Goal: Task Accomplishment & Management: Manage account settings

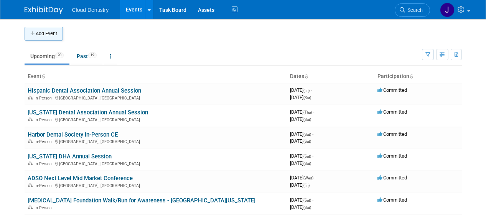
click at [54, 33] on button "Add Event" at bounding box center [44, 34] width 38 height 14
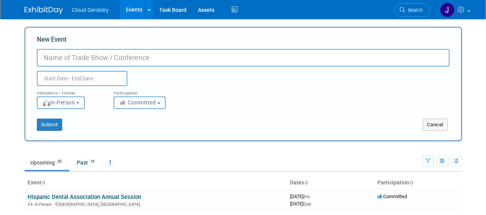
click at [77, 54] on input "New Event" at bounding box center [243, 58] width 412 height 18
type input "MADHE/SADHE Conference"
click at [90, 80] on input "text" at bounding box center [82, 78] width 90 height 15
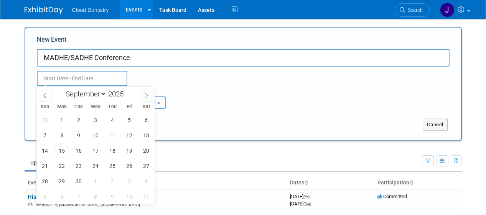
click at [150, 98] on span at bounding box center [147, 95] width 14 height 13
select select "10"
click at [126, 150] on span "14" at bounding box center [129, 150] width 15 height 15
click at [130, 151] on span "14" at bounding box center [129, 150] width 15 height 15
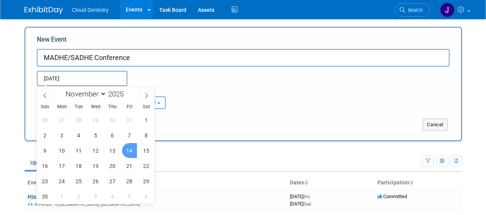
type input "[DATE] to [DATE]"
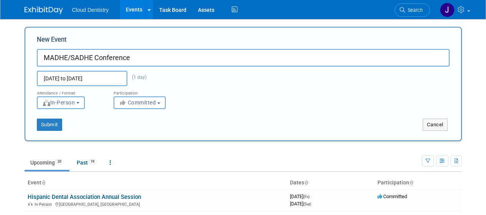
click at [79, 105] on button "In-Person" at bounding box center [61, 103] width 48 height 13
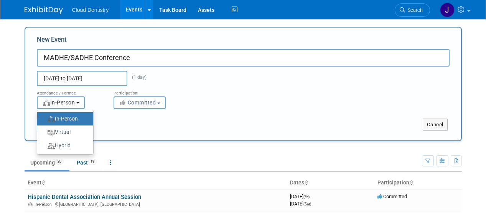
click at [75, 105] on span "In-Person" at bounding box center [58, 103] width 33 height 6
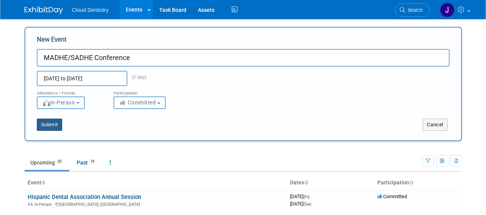
click at [51, 128] on button "Submit" at bounding box center [49, 125] width 25 height 12
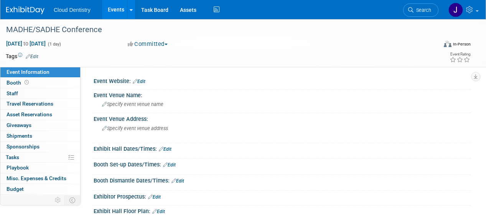
click at [153, 78] on div "Event Website: Edit" at bounding box center [282, 81] width 377 height 10
click at [147, 80] on div "Event Website: Edit" at bounding box center [282, 81] width 377 height 10
click at [134, 81] on icon at bounding box center [135, 81] width 5 height 5
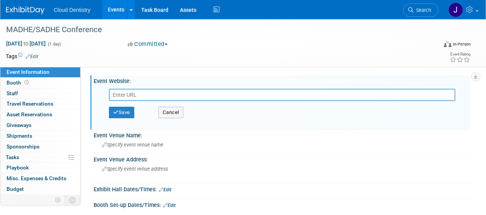
type input "2025 MADHE/SADHE Vendor"
drag, startPoint x: 209, startPoint y: 92, endPoint x: 95, endPoint y: 93, distance: 113.5
click at [95, 93] on div "2025 MADHE/SADHE Vendor Save Cancel" at bounding box center [282, 105] width 377 height 43
paste input "[URL][DOMAIN_NAME]"
type input "[URL][DOMAIN_NAME]"
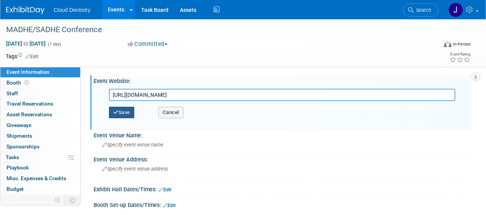
click at [127, 113] on button "Save" at bounding box center [121, 112] width 25 height 11
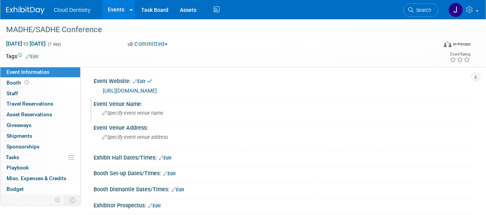
click at [143, 116] on span "Specify event venue name" at bounding box center [132, 113] width 61 height 6
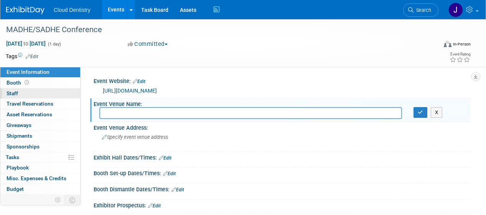
paste input "[GEOGRAPHIC_DATA] at [GEOGRAPHIC_DATA]"
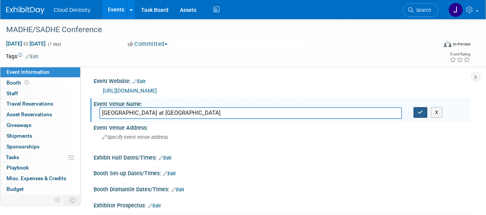
type input "[GEOGRAPHIC_DATA] at [GEOGRAPHIC_DATA]"
click at [423, 113] on button "button" at bounding box center [420, 112] width 14 height 11
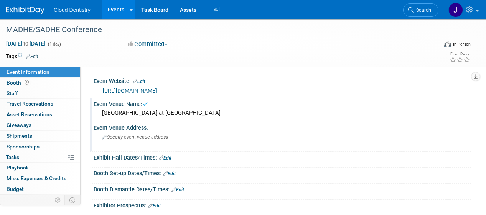
click at [125, 143] on div "Specify event venue address" at bounding box center [172, 140] width 146 height 18
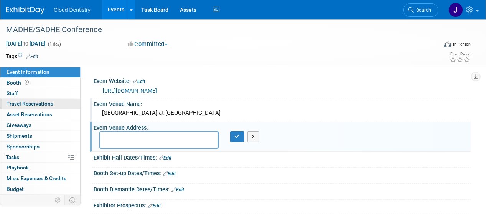
paste textarea "[STREET_ADDRESS]"
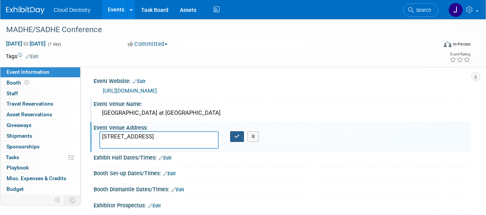
type textarea "[STREET_ADDRESS]"
click at [238, 137] on icon "button" at bounding box center [236, 136] width 5 height 5
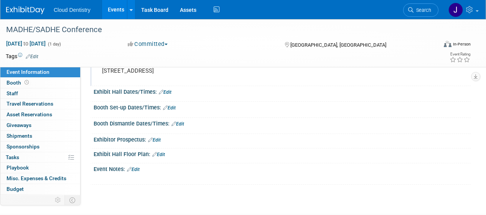
scroll to position [67, 0]
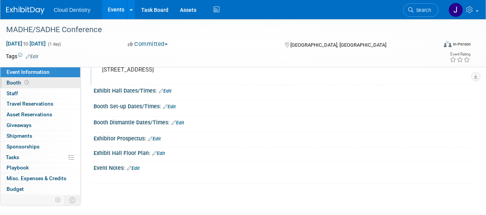
click at [43, 85] on link "Booth" at bounding box center [40, 83] width 80 height 10
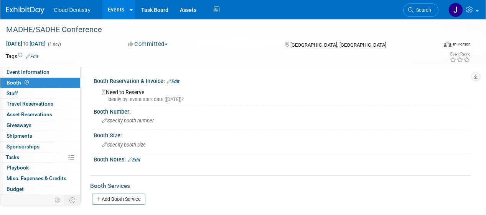
click at [139, 92] on div "Need to Reserve Ideally by: event start date ([DATE])?" at bounding box center [281, 95] width 365 height 16
click at [178, 81] on link "Edit" at bounding box center [173, 81] width 13 height 5
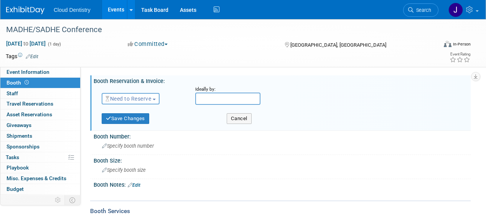
click at [143, 108] on div "Need to Reserve Need to Reserve Reserved No Reservation Required" at bounding box center [143, 97] width 94 height 22
click at [144, 100] on span "Need to Reserve" at bounding box center [128, 99] width 46 height 6
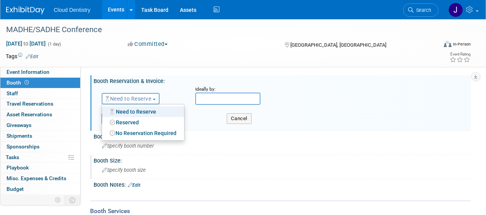
click at [262, 176] on div "Specify booth size" at bounding box center [282, 170] width 377 height 13
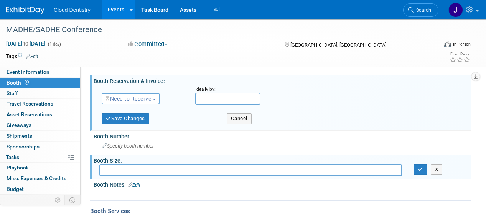
click at [154, 102] on button "Need to Reserve" at bounding box center [131, 98] width 58 height 11
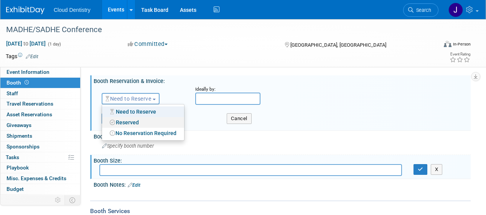
click at [133, 124] on link "Reserved" at bounding box center [143, 122] width 82 height 11
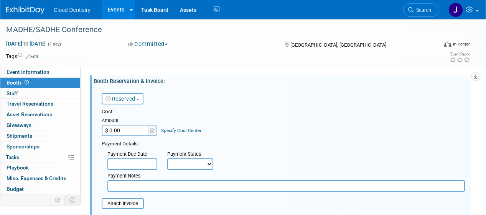
click at [125, 136] on input "$ 0.00" at bounding box center [126, 130] width 48 height 11
type input "$ 500.00"
click at [221, 134] on div "Cost: Amount $ 500.00 Specify Cost Center Cost Center -- Not Specified --" at bounding box center [283, 122] width 363 height 28
click at [147, 168] on input "text" at bounding box center [132, 164] width 50 height 11
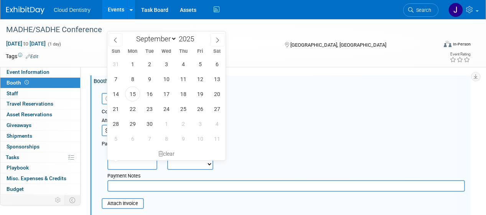
click at [273, 111] on div "Cost:" at bounding box center [283, 111] width 363 height 7
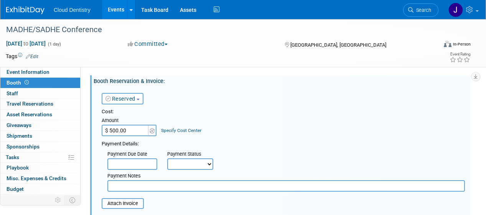
click at [179, 159] on select "Not Paid Yet Partially Paid Paid in Full" at bounding box center [190, 164] width 46 height 11
select select "1"
click at [167, 159] on select "Not Paid Yet Partially Paid Paid in Full" at bounding box center [190, 164] width 46 height 11
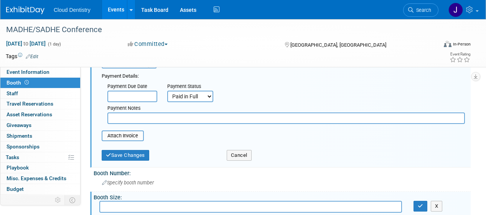
scroll to position [70, 0]
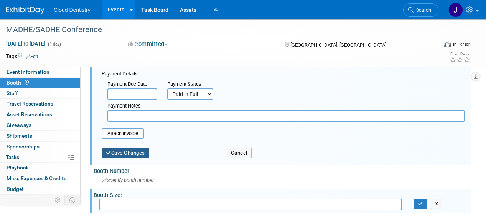
click at [136, 154] on button "Save Changes" at bounding box center [126, 153] width 48 height 11
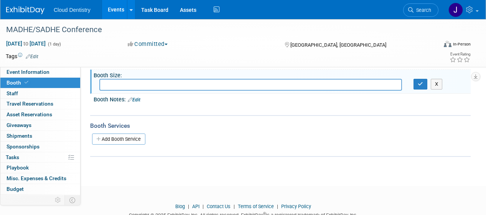
scroll to position [0, 0]
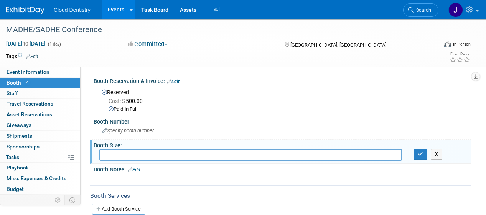
click at [132, 155] on input "text" at bounding box center [250, 155] width 302 height 12
type input "None"
click at [424, 154] on button "button" at bounding box center [420, 154] width 14 height 11
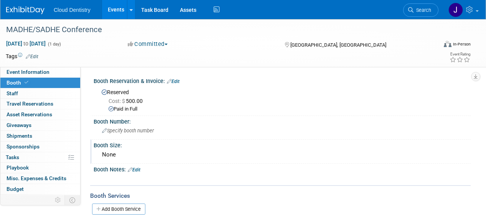
click at [136, 172] on link "Edit" at bounding box center [134, 170] width 13 height 5
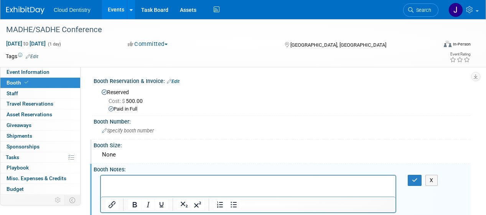
click at [126, 183] on p "Rich Text Area. Press ALT-0 for help." at bounding box center [248, 183] width 286 height 8
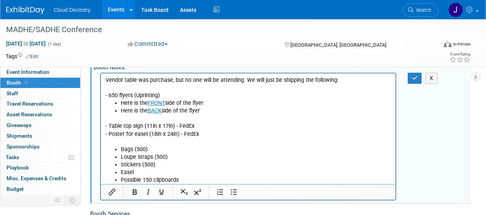
scroll to position [103, 0]
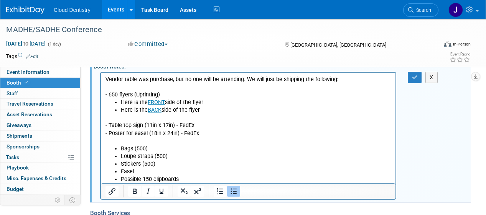
drag, startPoint x: 208, startPoint y: 112, endPoint x: 98, endPoint y: 107, distance: 109.7
click at [101, 107] on html "Vendor table was purchase, but no one will be attending. We will just be shippi…" at bounding box center [248, 127] width 294 height 111
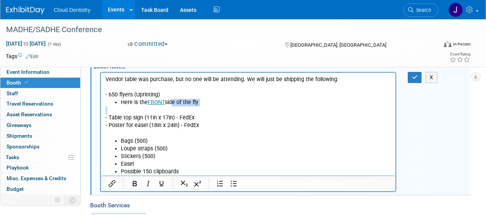
drag, startPoint x: 109, startPoint y: 108, endPoint x: 171, endPoint y: 105, distance: 62.2
click at [171, 105] on body "Vendor table was purchase, but no one will be attending. We will just be shippi…" at bounding box center [248, 126] width 286 height 100
click at [194, 103] on li "Here is the FRONT side of the fly" at bounding box center [256, 103] width 270 height 8
drag, startPoint x: 210, startPoint y: 103, endPoint x: 118, endPoint y: 105, distance: 92.4
click at [118, 105] on ul "Here is the FRONT side of the fly" at bounding box center [248, 103] width 286 height 8
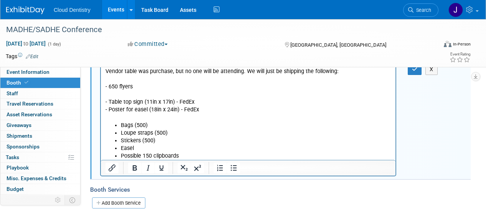
scroll to position [112, 0]
drag, startPoint x: 203, startPoint y: 110, endPoint x: 180, endPoint y: 110, distance: 22.6
click at [180, 110] on p "- Table top sign (11in x 17in) - FedEx - Poster for easel (18in x 24in) - FedEx" at bounding box center [248, 105] width 286 height 31
click at [199, 103] on p "- Table top sign (11in x 17in) - FedEx - Poster for easel (18in x 24in)" at bounding box center [248, 105] width 286 height 31
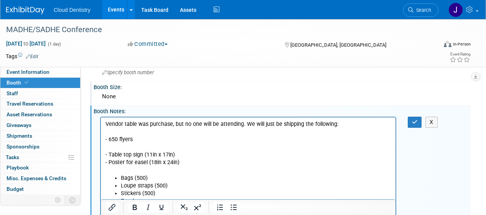
scroll to position [13, 0]
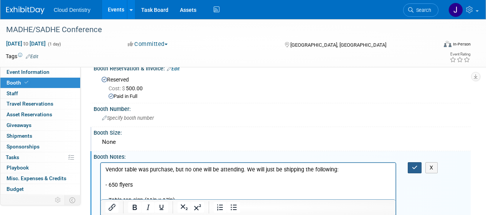
click at [416, 171] on button "button" at bounding box center [414, 168] width 14 height 11
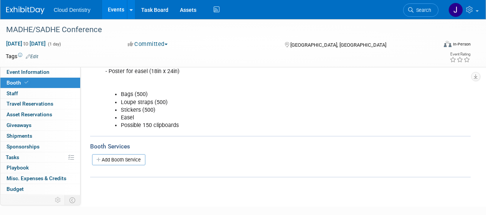
scroll to position [87, 0]
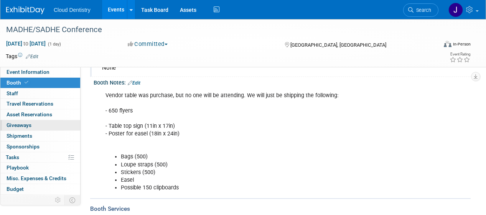
click at [41, 125] on link "0 Giveaways 0" at bounding box center [40, 125] width 80 height 10
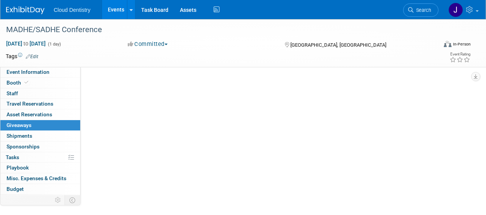
scroll to position [0, 0]
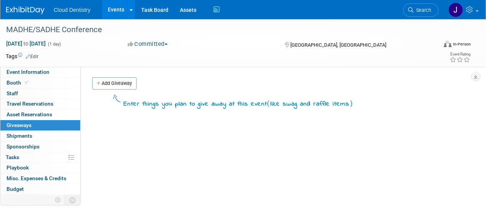
click at [30, 126] on span "Giveaways 0" at bounding box center [19, 125] width 25 height 6
click at [118, 87] on link "Add Giveaway" at bounding box center [114, 83] width 44 height 12
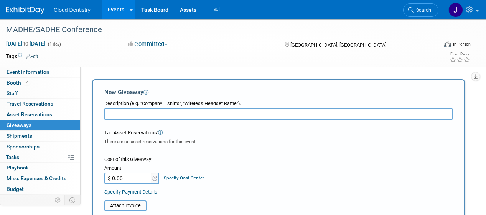
click at [151, 120] on input "text" at bounding box center [278, 114] width 348 height 12
type input "S"
type input "500 Stickers"
click at [126, 181] on input "$ 0.00" at bounding box center [128, 178] width 48 height 11
type input "$ 302.94"
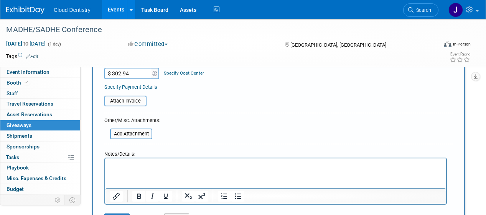
scroll to position [106, 0]
click at [131, 99] on input "file" at bounding box center [99, 100] width 91 height 9
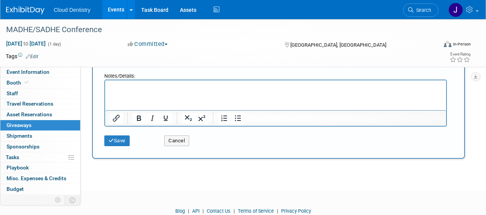
scroll to position [217, 0]
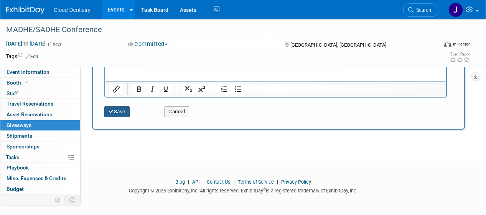
click at [126, 111] on button "Save" at bounding box center [116, 112] width 25 height 11
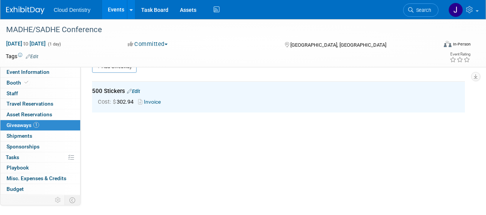
scroll to position [0, 0]
